Goal: Navigation & Orientation: Find specific page/section

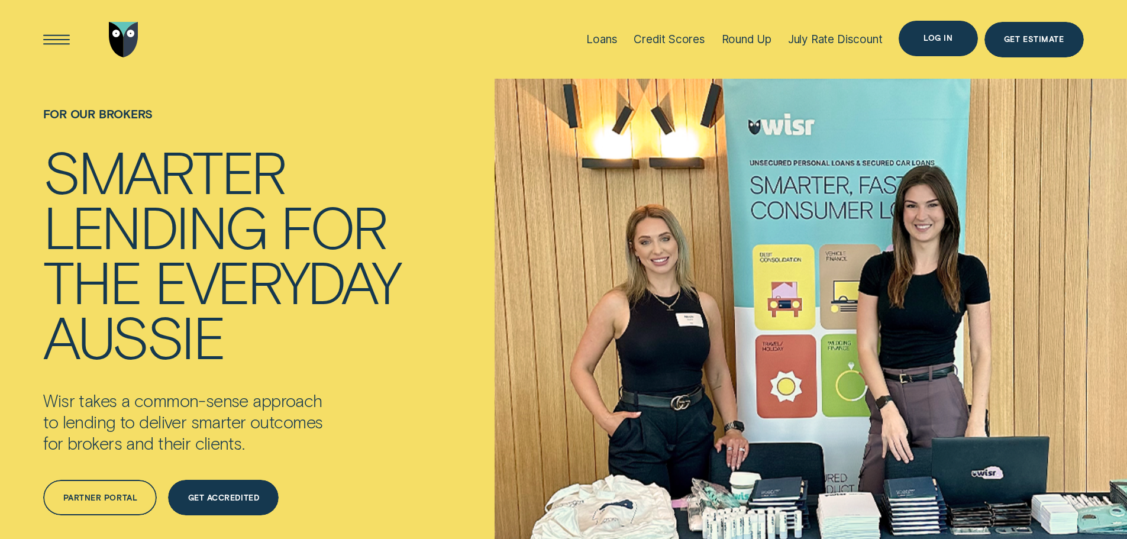
click at [959, 42] on div "Log in" at bounding box center [938, 39] width 79 height 36
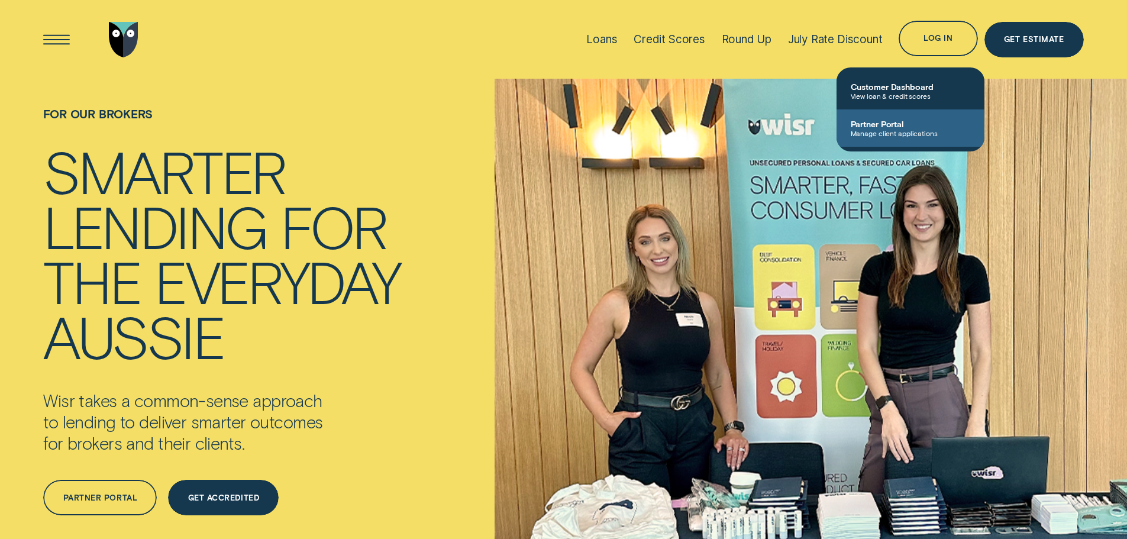
click at [898, 130] on span "Manage client applications" at bounding box center [911, 133] width 120 height 8
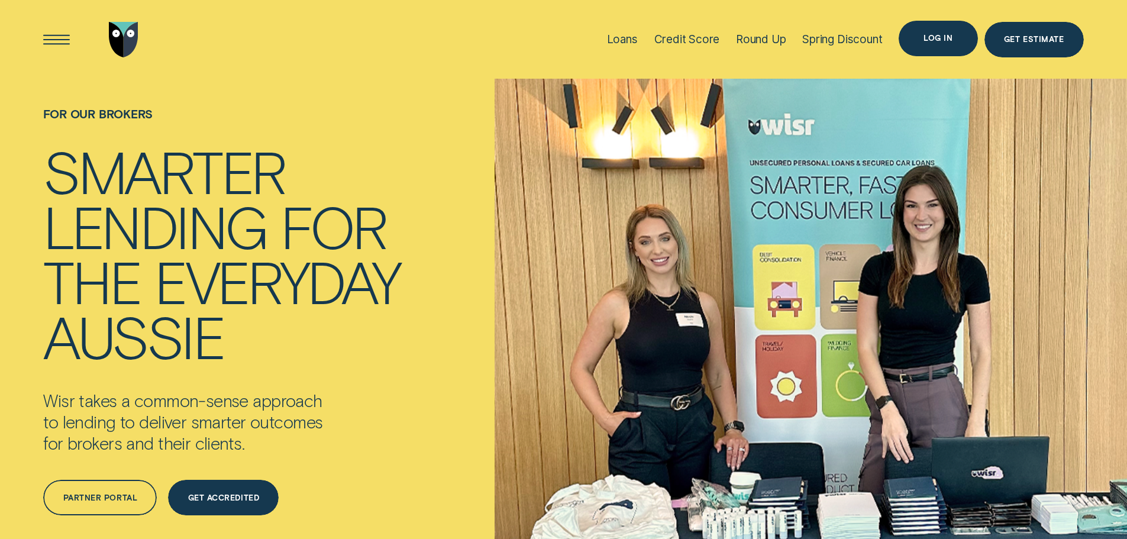
click at [945, 39] on div "Log in" at bounding box center [938, 38] width 29 height 7
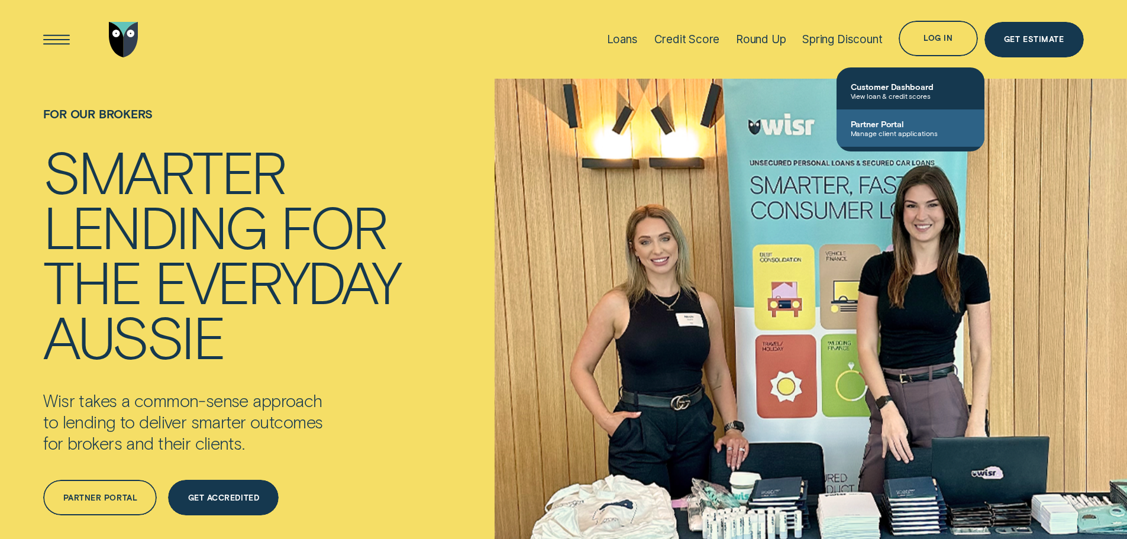
click at [865, 117] on link "Partner Portal Manage client applications" at bounding box center [911, 127] width 148 height 37
